Goal: Task Accomplishment & Management: Manage account settings

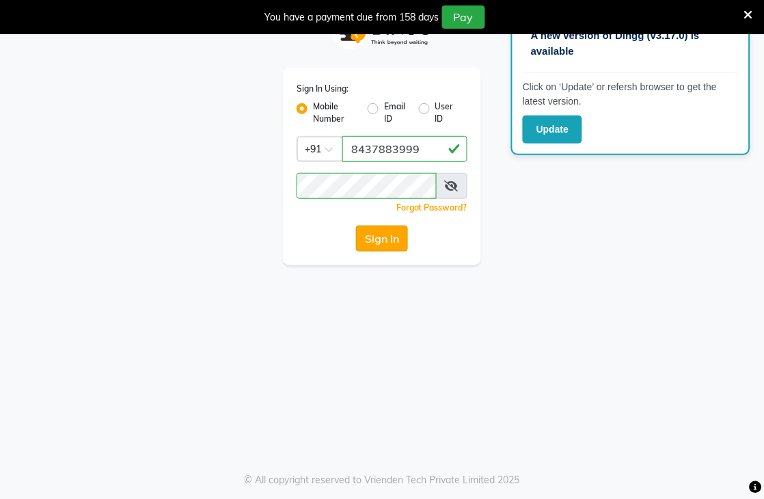
click at [360, 237] on button "Sign In" at bounding box center [382, 238] width 52 height 26
click at [540, 133] on button "Update" at bounding box center [552, 129] width 59 height 28
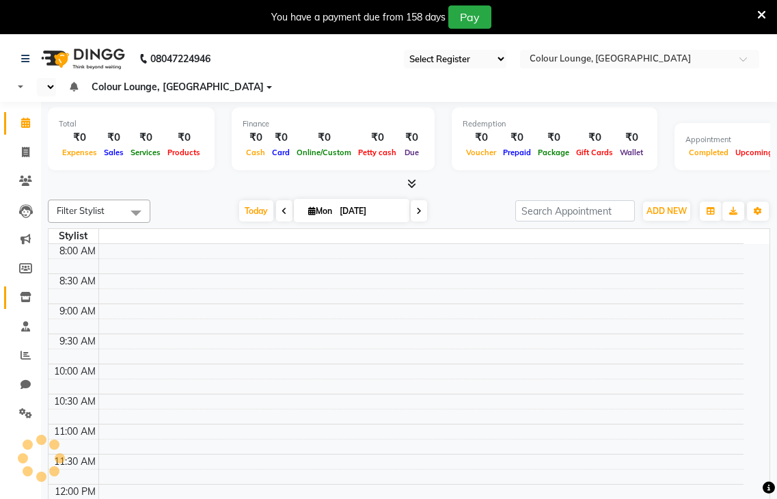
select select "83"
select select "en"
